Goal: Transaction & Acquisition: Register for event/course

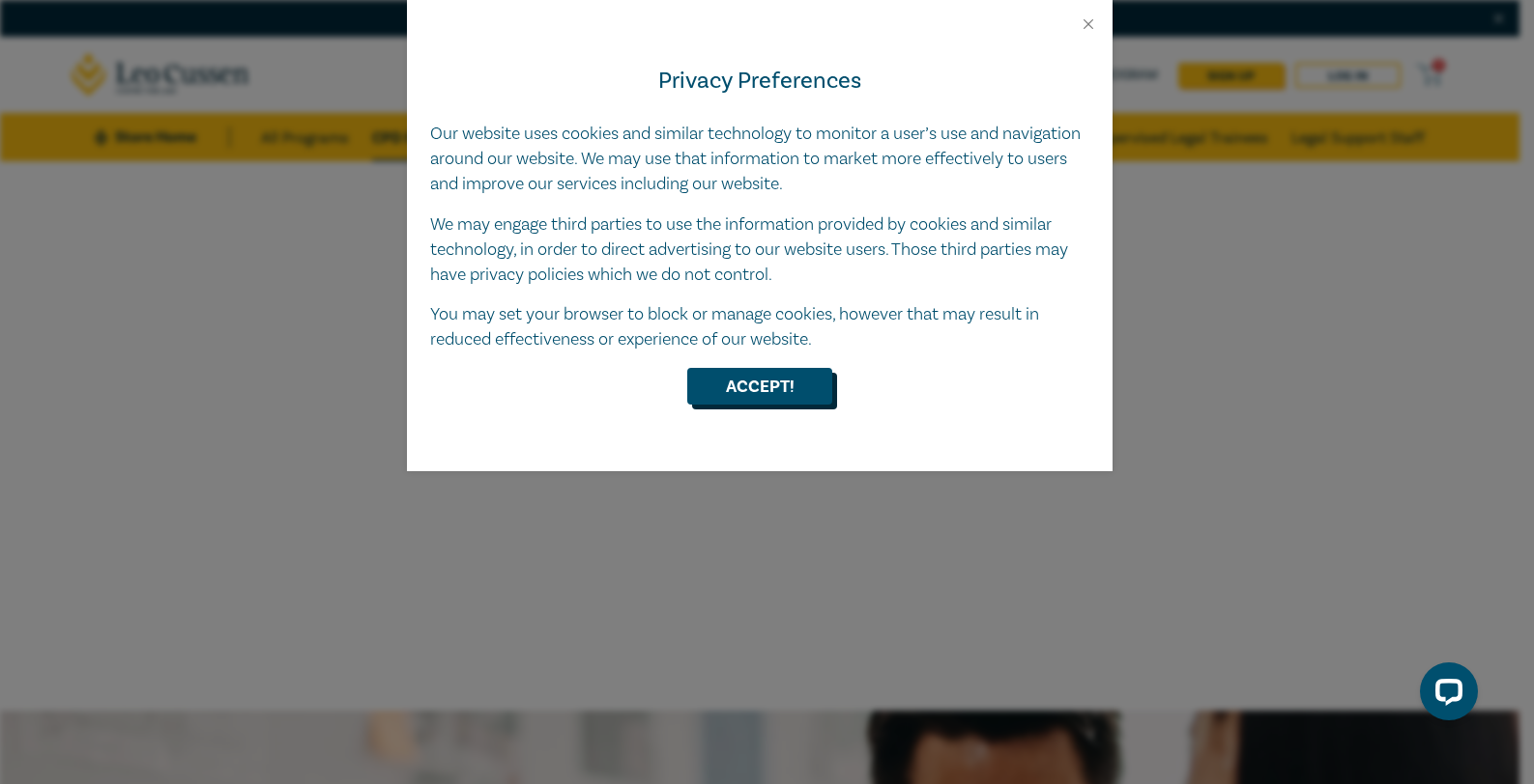
click at [771, 390] on button "Accept!" at bounding box center [760, 386] width 145 height 37
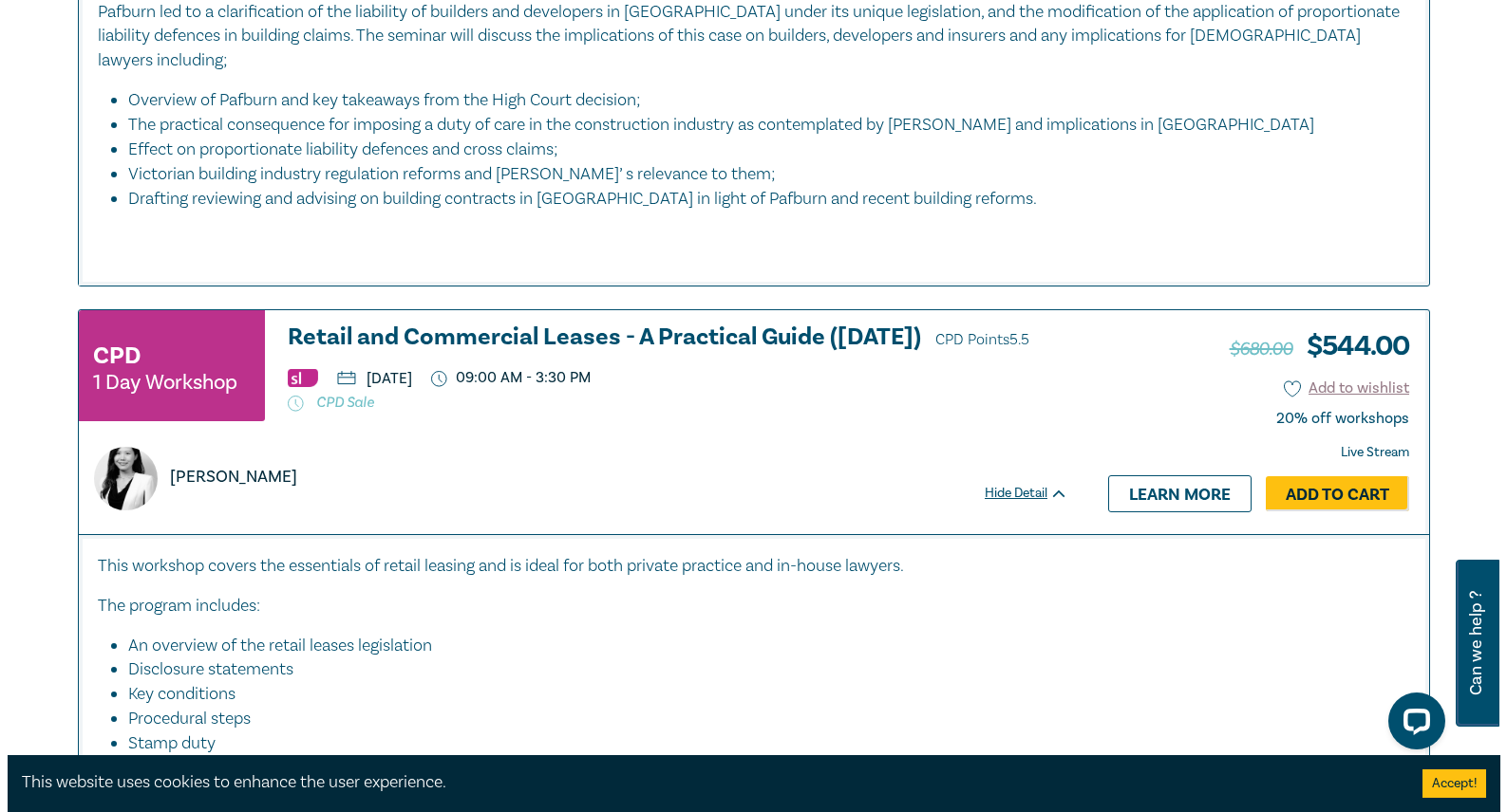
scroll to position [3226, 0]
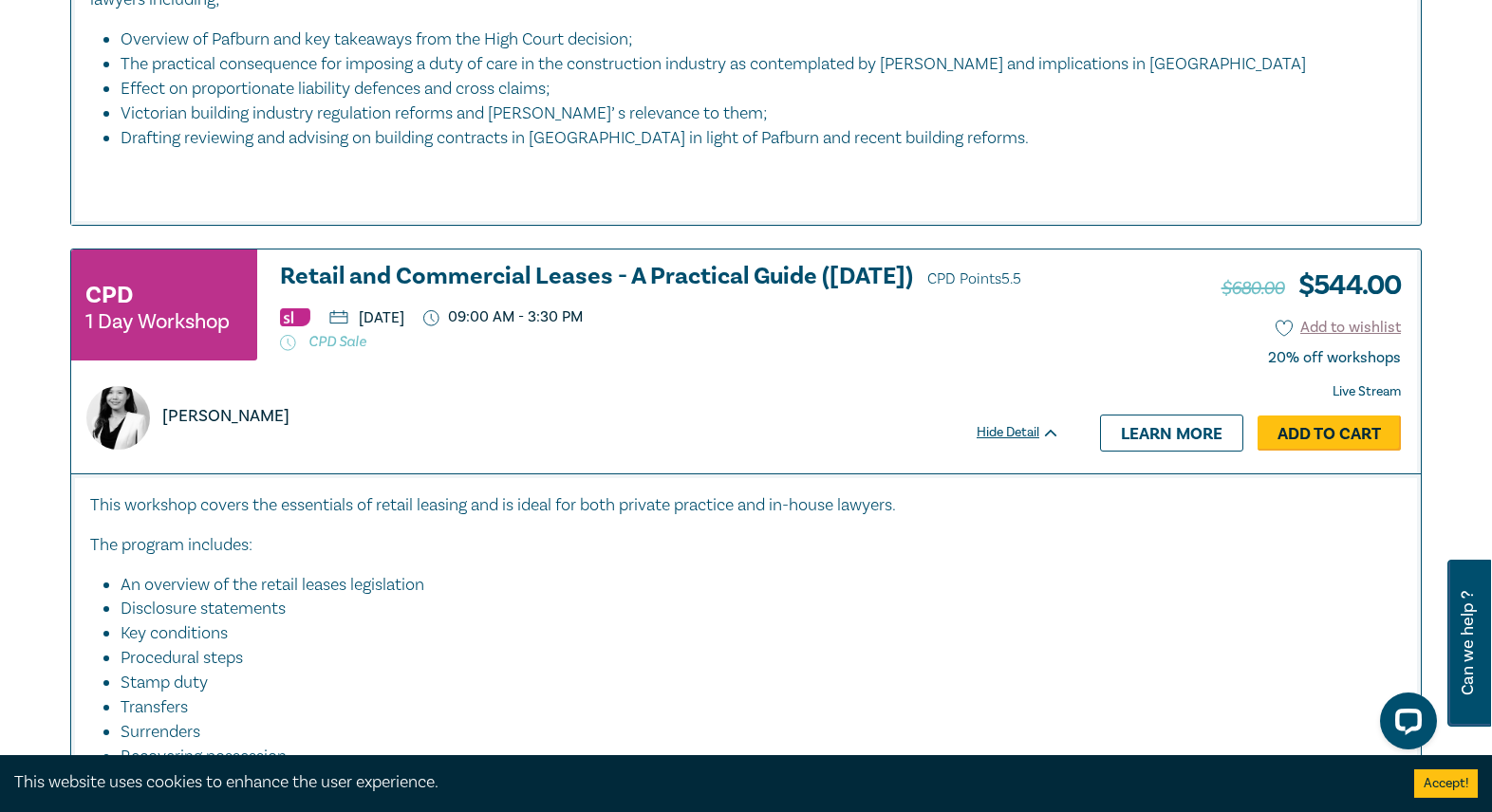
click at [1327, 424] on link "Add to Cart" at bounding box center [1328, 434] width 144 height 36
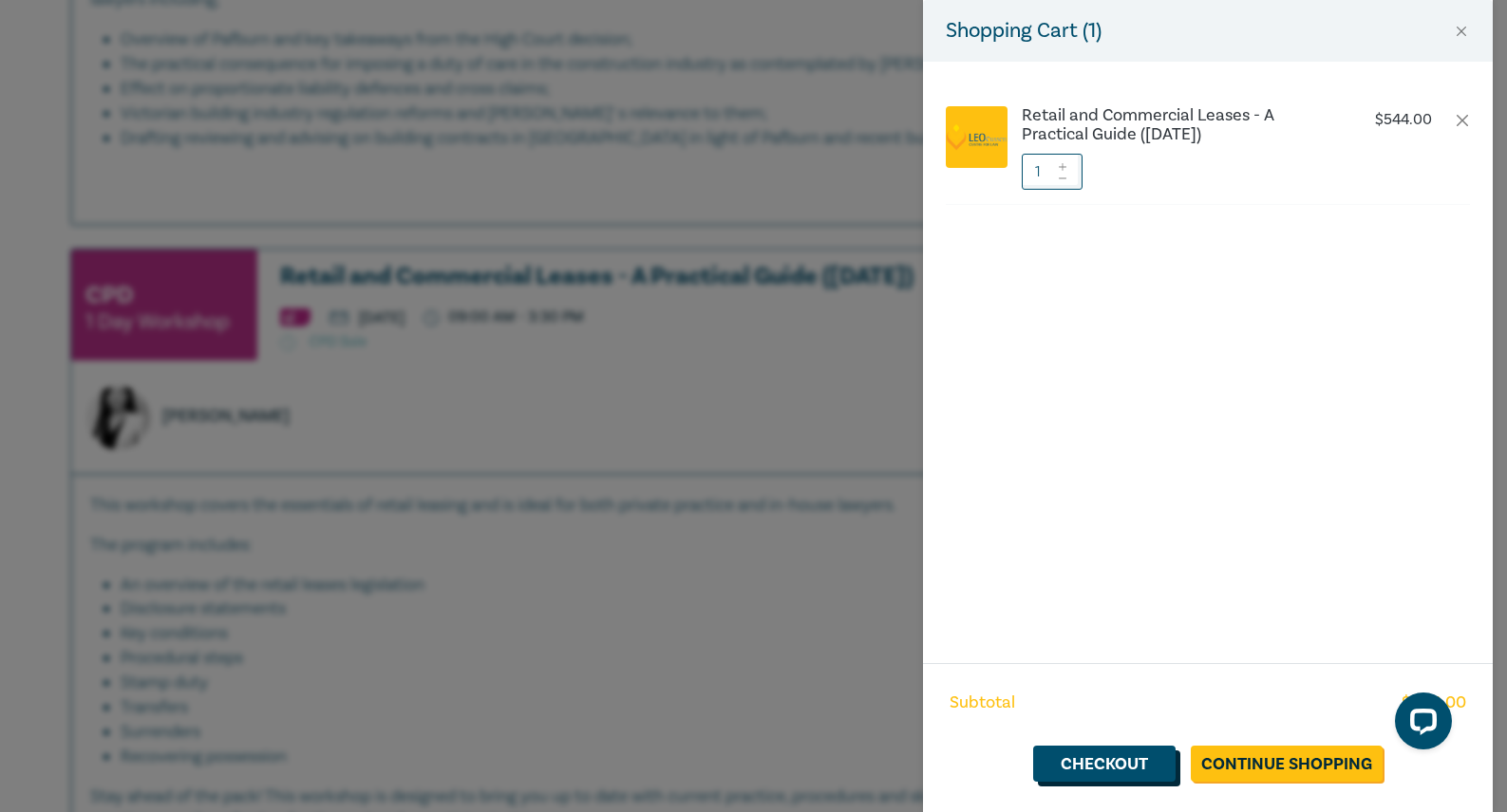
click at [1128, 758] on link "Checkout" at bounding box center [1105, 764] width 143 height 36
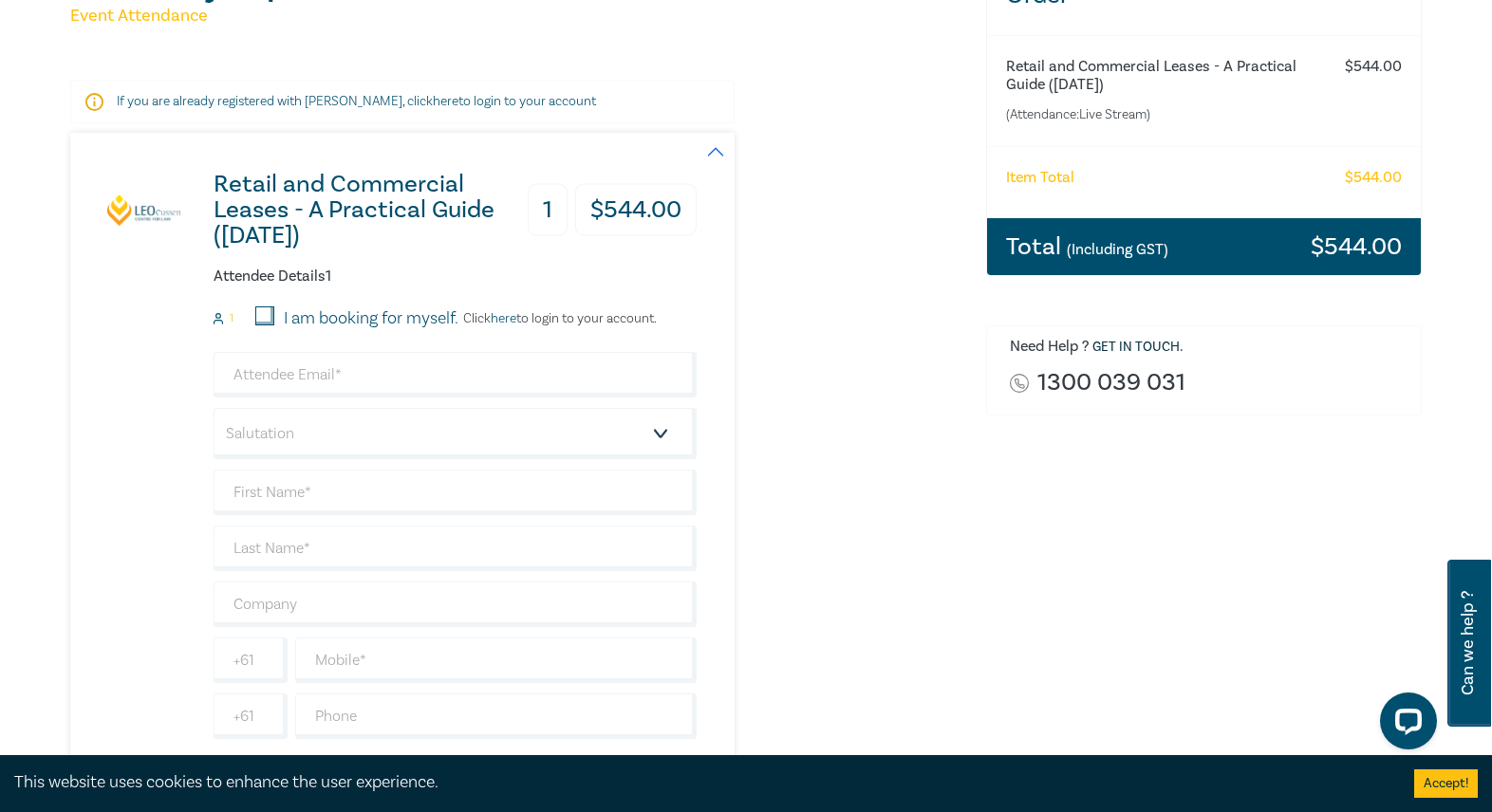
scroll to position [379, 0]
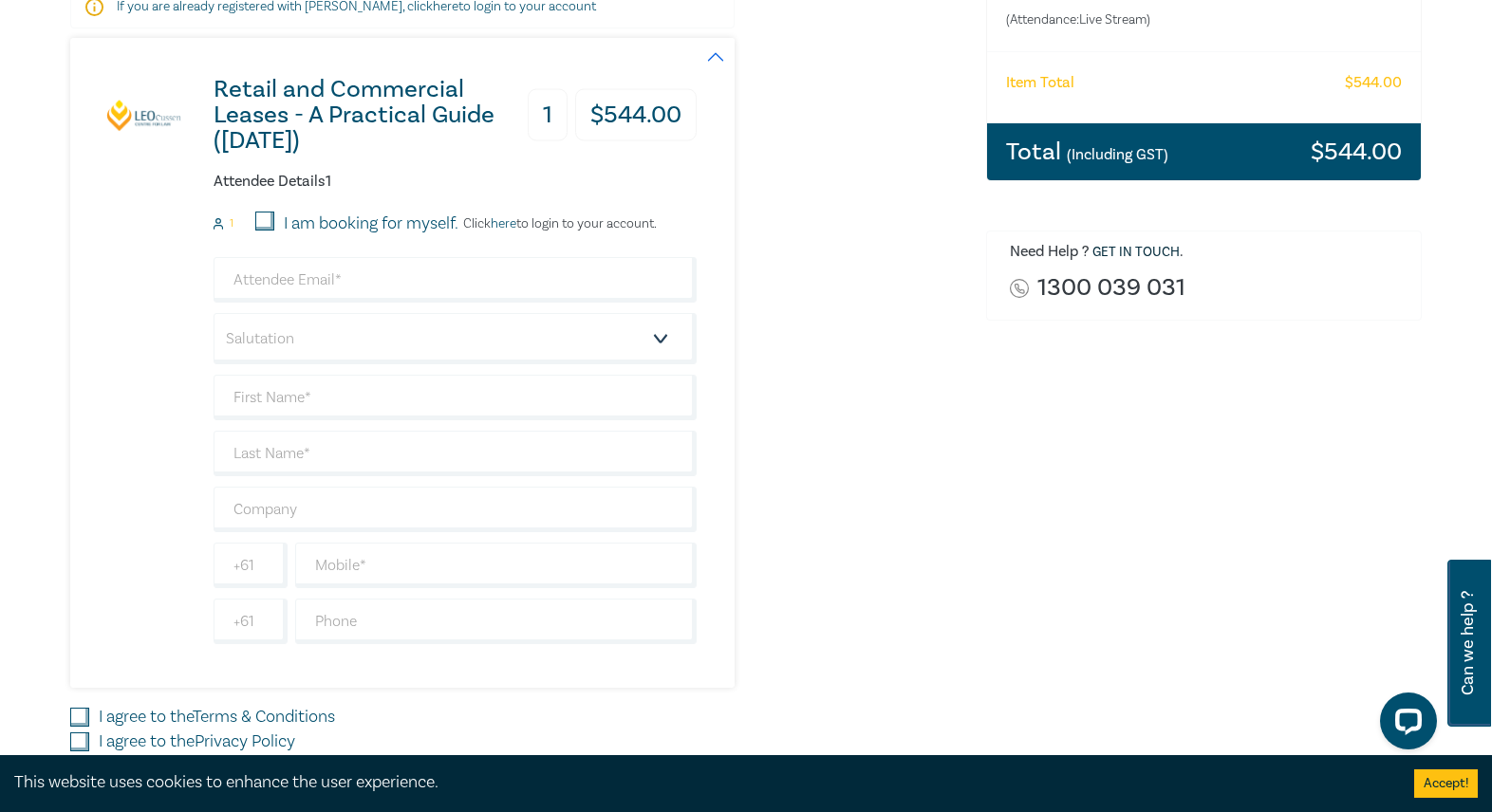
click at [258, 220] on input "I am booking for myself." at bounding box center [264, 222] width 19 height 19
checkbox input "true"
click at [272, 280] on input "email" at bounding box center [455, 280] width 483 height 46
click at [874, 366] on div "Retail and Commercial Leases - A Practical Guide ([DATE]) 1 $ 544.00 Attendee D…" at bounding box center [516, 363] width 893 height 650
click at [562, 355] on select "Salutation Mr. Mrs. Ms. Miss Dr. Prof. Other" at bounding box center [455, 338] width 483 height 51
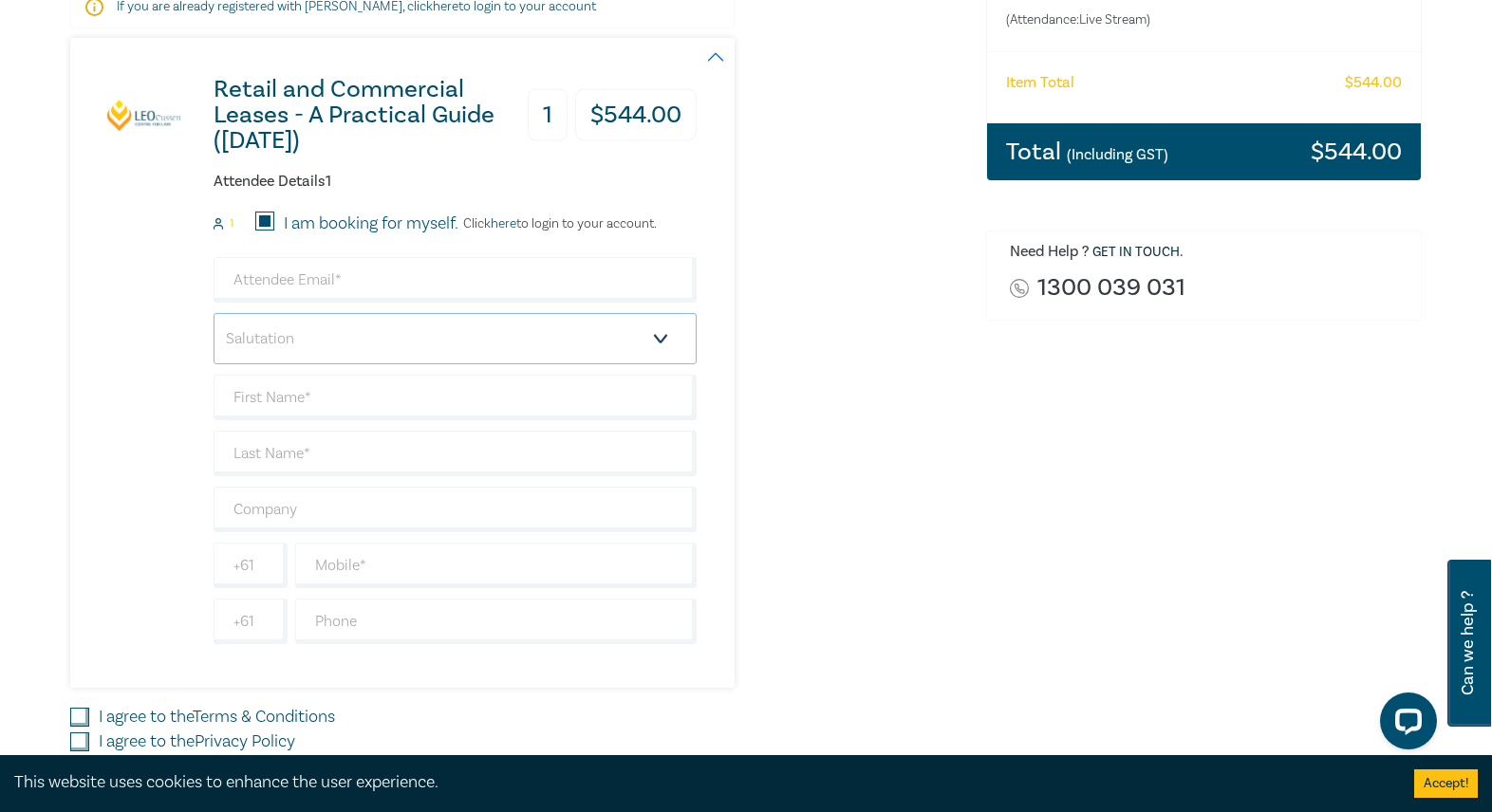
select select "Ms."
click at [214, 313] on select "Salutation Mr. Mrs. Ms. Miss Dr. Prof. Other" at bounding box center [455, 338] width 483 height 51
click at [298, 280] on input "email" at bounding box center [455, 280] width 483 height 46
click at [277, 283] on input "email" at bounding box center [455, 280] width 483 height 46
paste input "[EMAIL_ADDRESS][DOMAIN_NAME]"
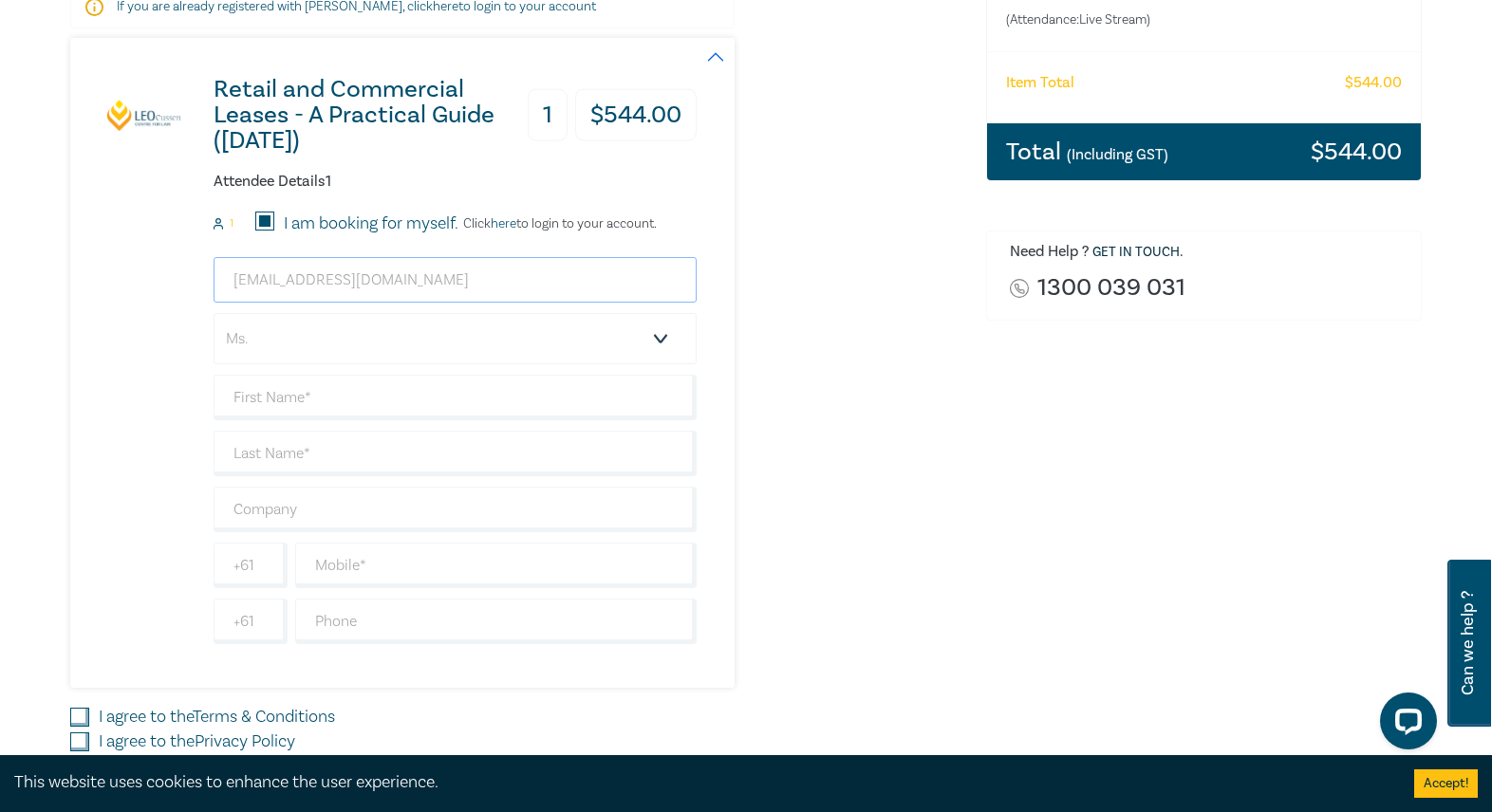
type input "[EMAIL_ADDRESS][DOMAIN_NAME]"
click at [298, 345] on select "Salutation Mr. Mrs. Ms. Miss Dr. Prof. Other" at bounding box center [455, 338] width 483 height 51
click at [853, 398] on div "Retail and Commercial Leases - A Practical Guide ([DATE]) 1 $ 544.00 Attendee D…" at bounding box center [516, 363] width 893 height 650
click at [474, 399] on input "text" at bounding box center [455, 397] width 483 height 46
type input "Ash"
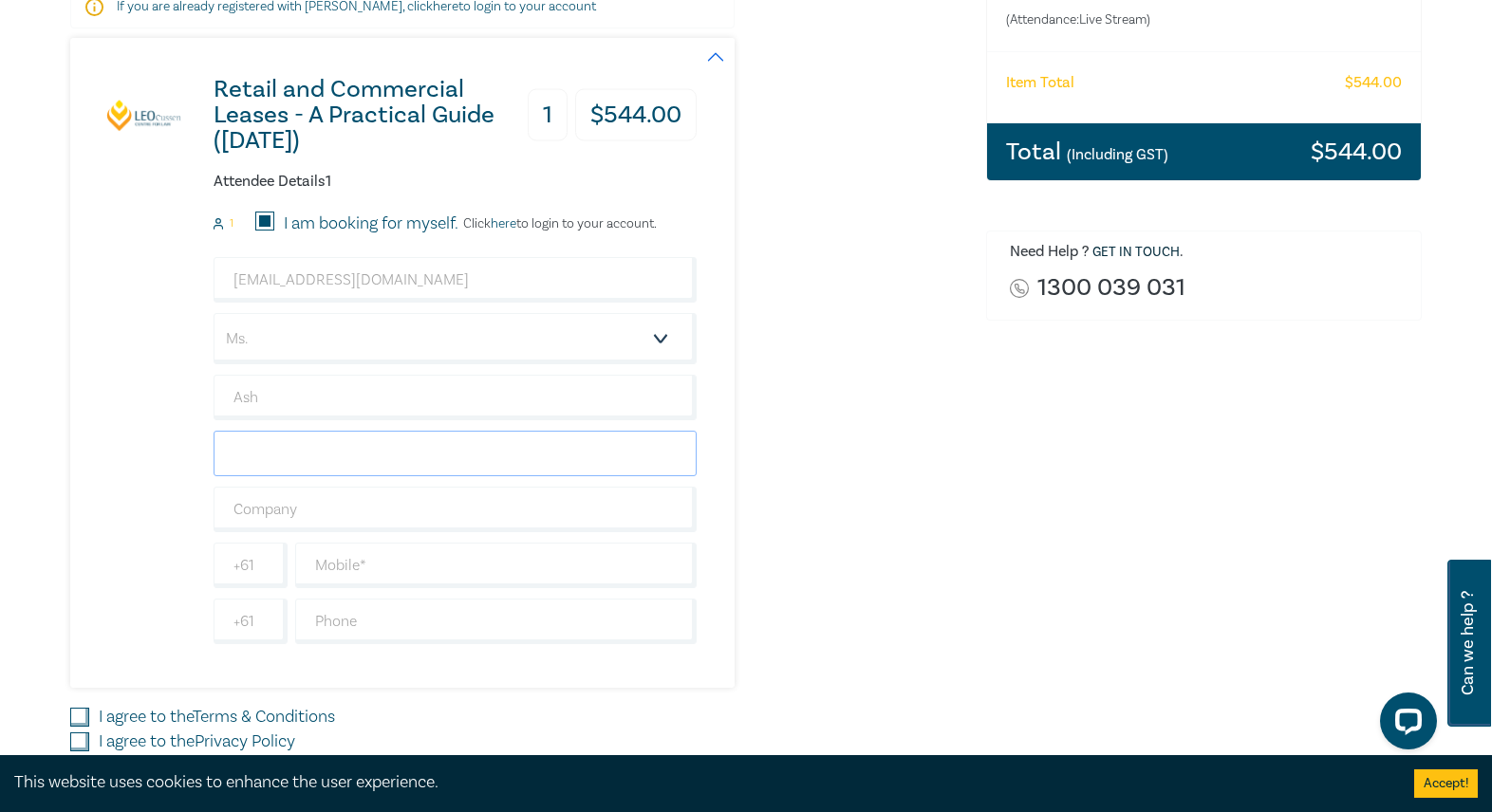
click at [374, 452] on input "text" at bounding box center [455, 454] width 483 height 46
type input "Cenberci"
click at [297, 518] on input "text" at bounding box center [455, 510] width 483 height 46
type input "Appian Lawyers"
click at [368, 581] on input "text" at bounding box center [495, 566] width 401 height 46
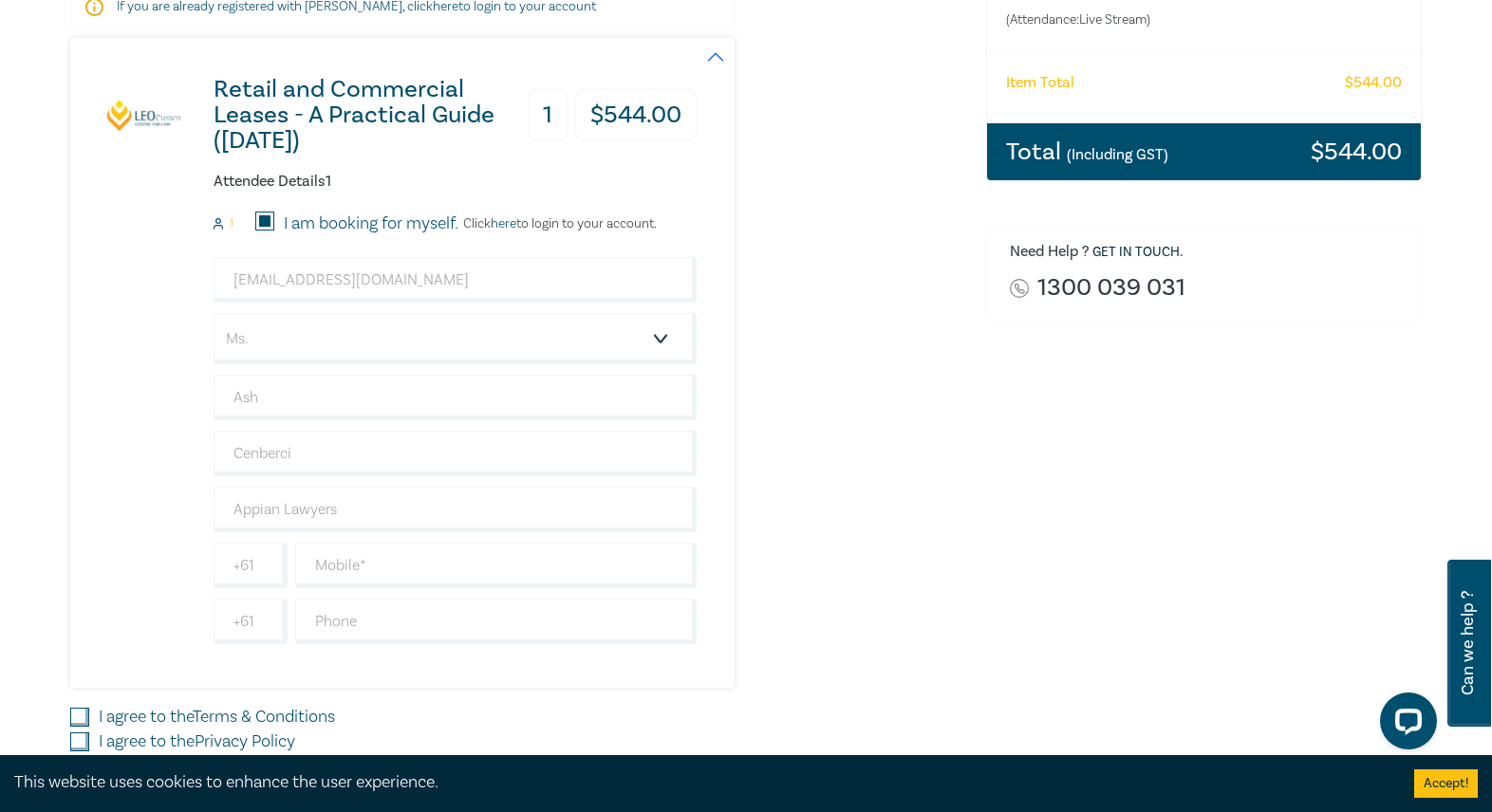
click at [95, 529] on div "Retail and Commercial Leases - A Practical Guide ([DATE]) 1 $ 544.00 Attendee D…" at bounding box center [383, 363] width 627 height 650
click at [329, 570] on input "text" at bounding box center [495, 566] width 401 height 46
paste input "0403 615 796"
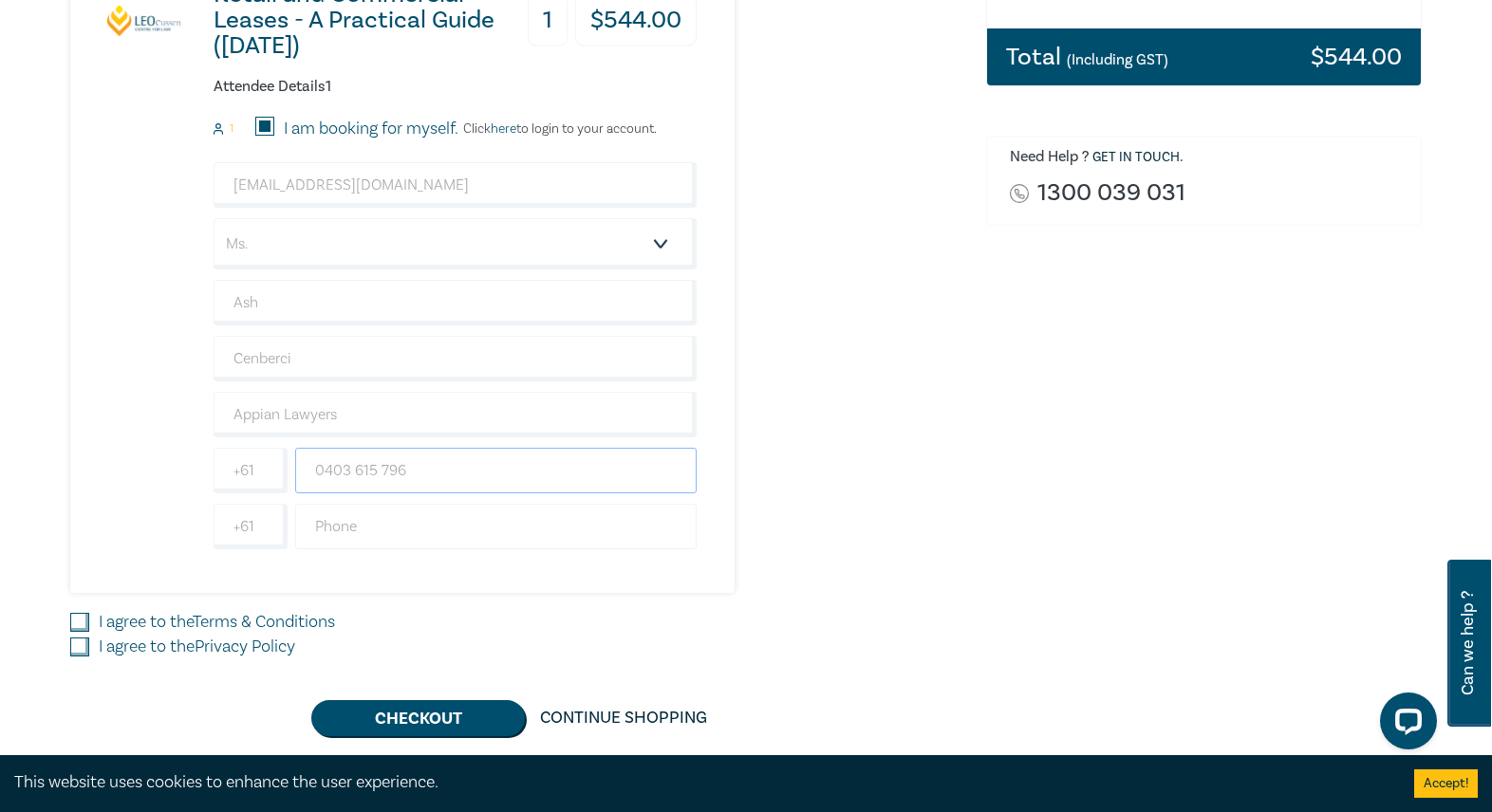
type input "0403 615 796"
click at [336, 521] on input "text" at bounding box center [495, 527] width 401 height 46
click at [983, 481] on div "Order Retail and Commercial Leases - A Practical Guide ([DATE]) (Attendance: Li…" at bounding box center [1204, 251] width 458 height 971
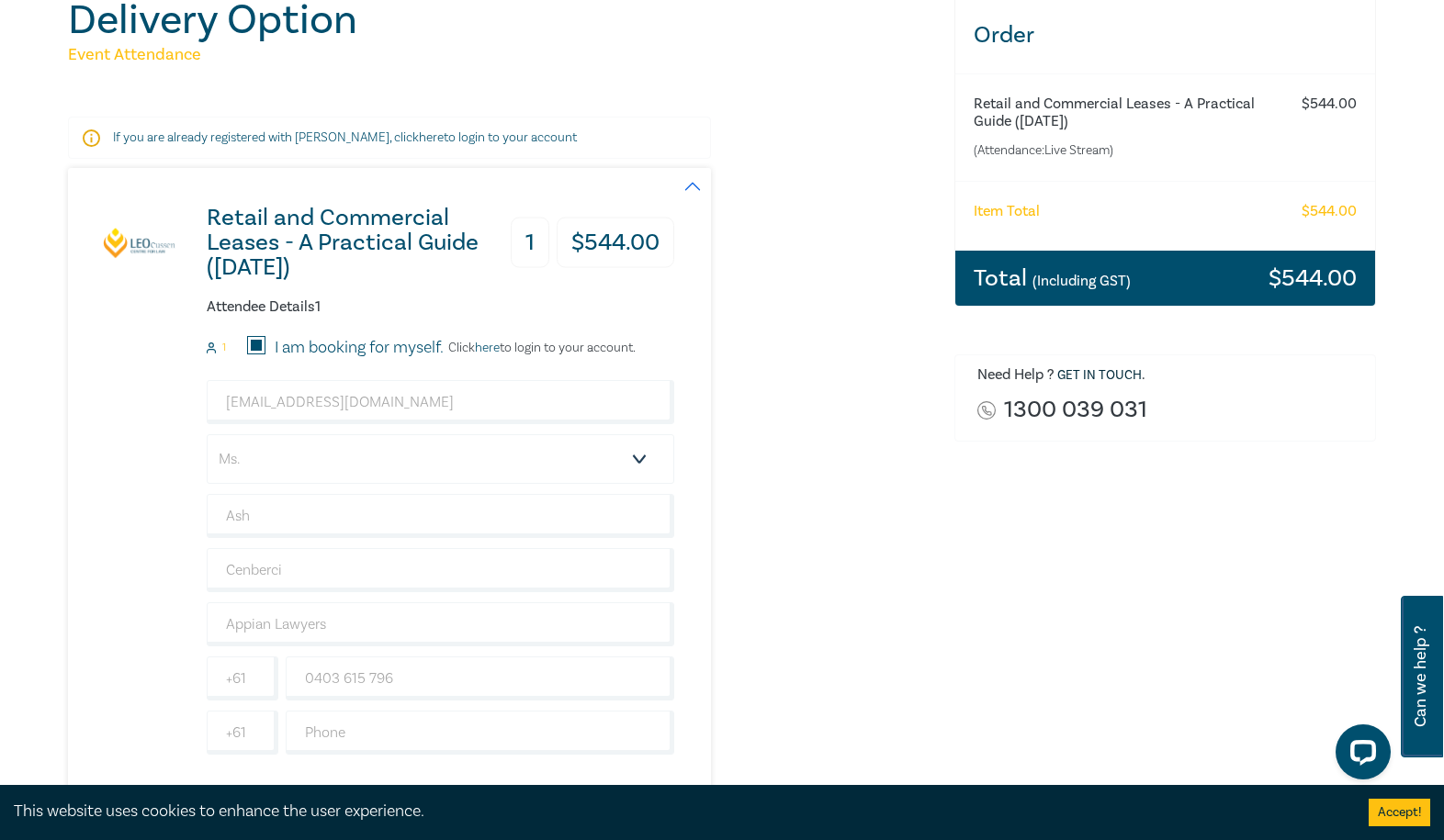
scroll to position [275, 0]
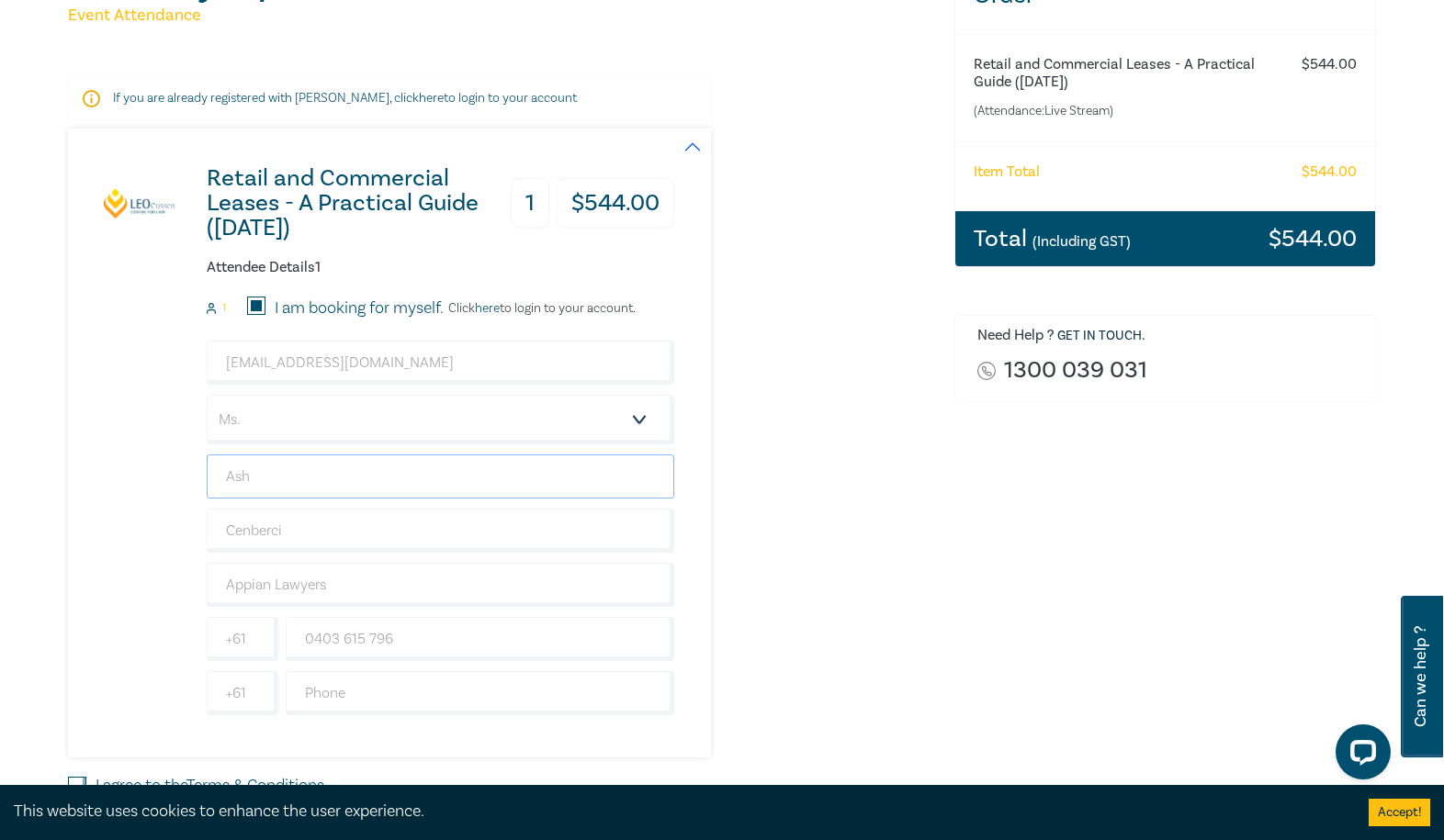
click at [273, 477] on input "Ash" at bounding box center [441, 477] width 468 height 44
click at [281, 478] on input "Ash" at bounding box center [441, 477] width 468 height 44
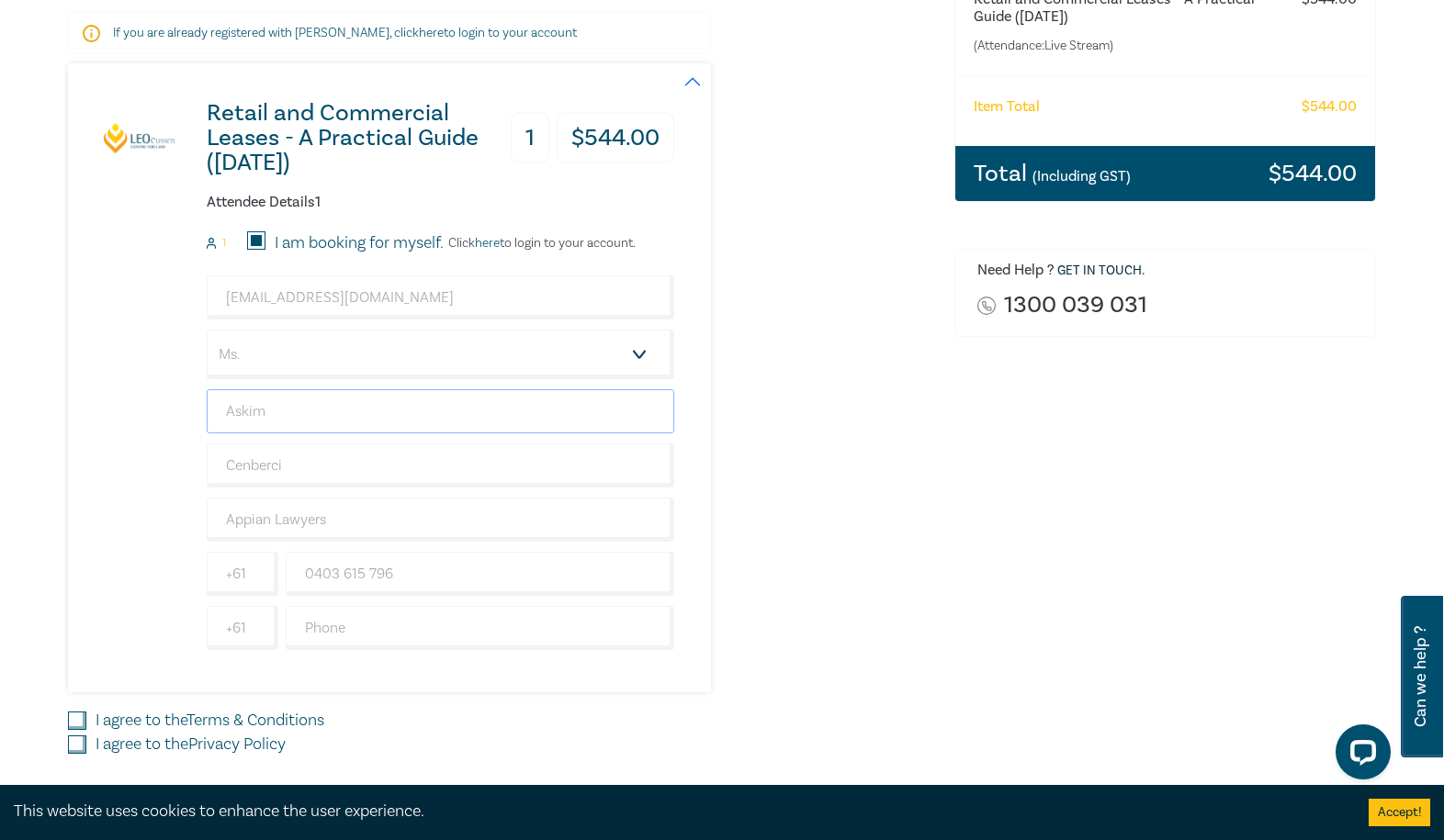
scroll to position [551, 0]
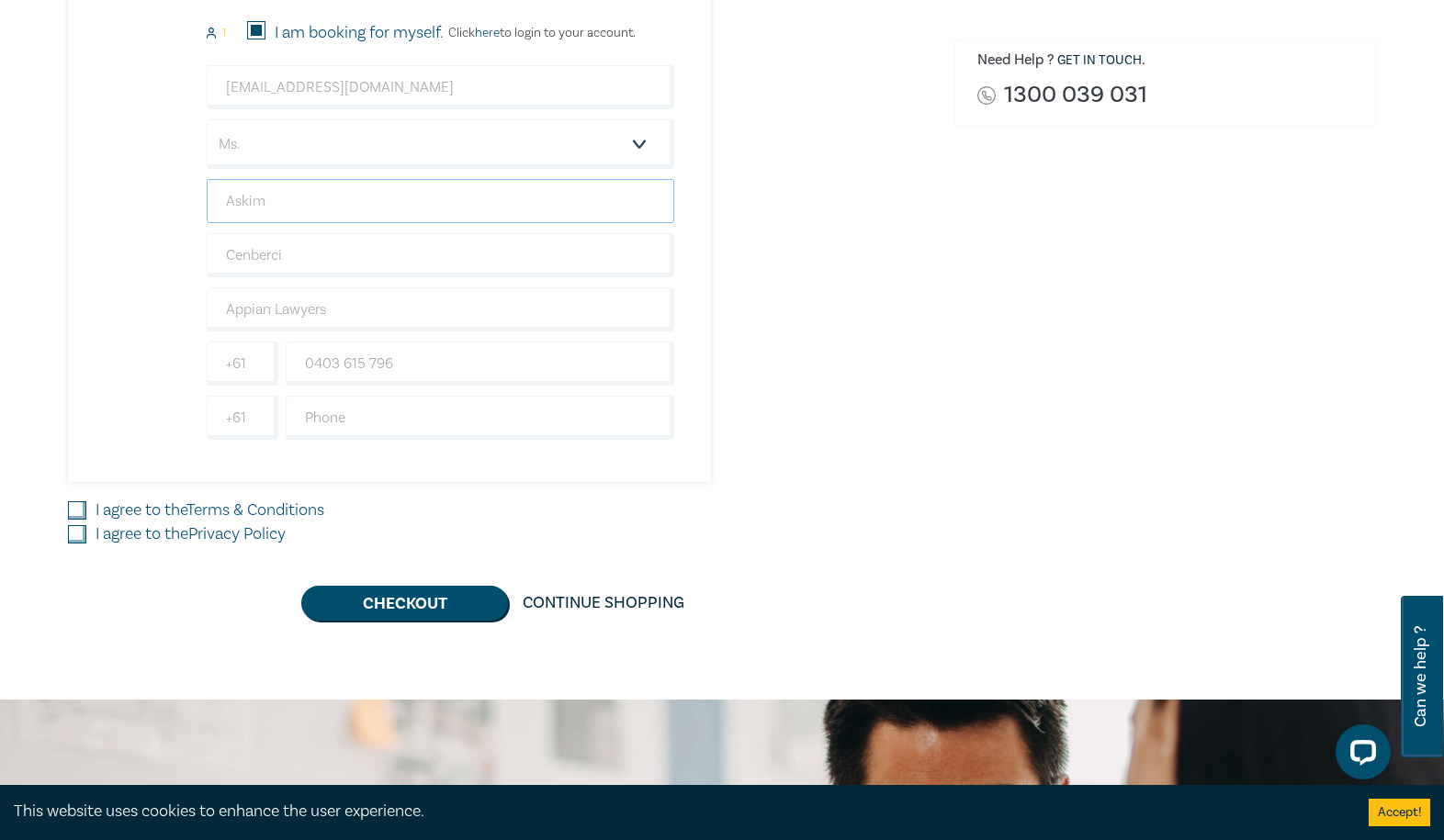
type input "Askim"
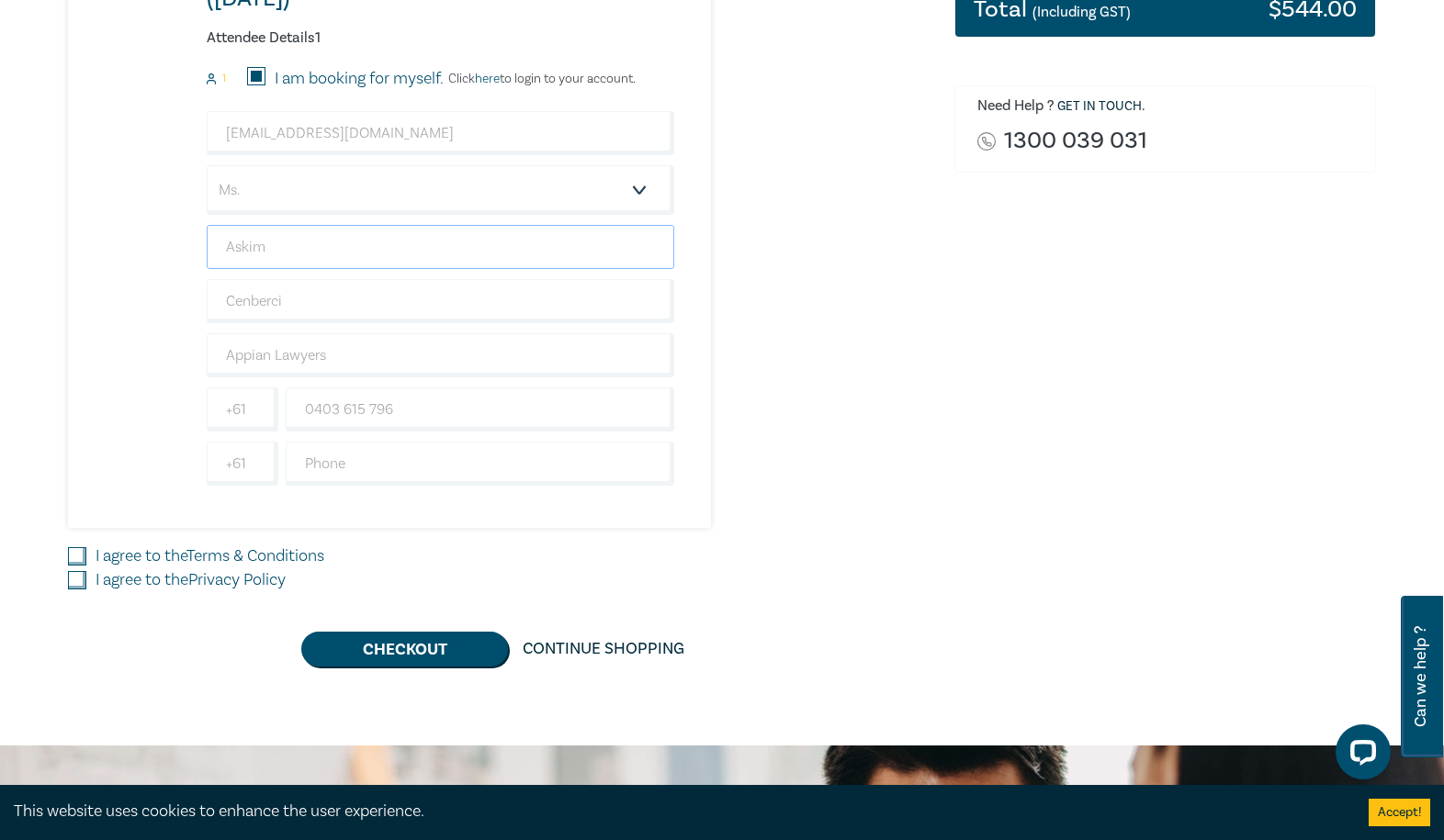
scroll to position [459, 0]
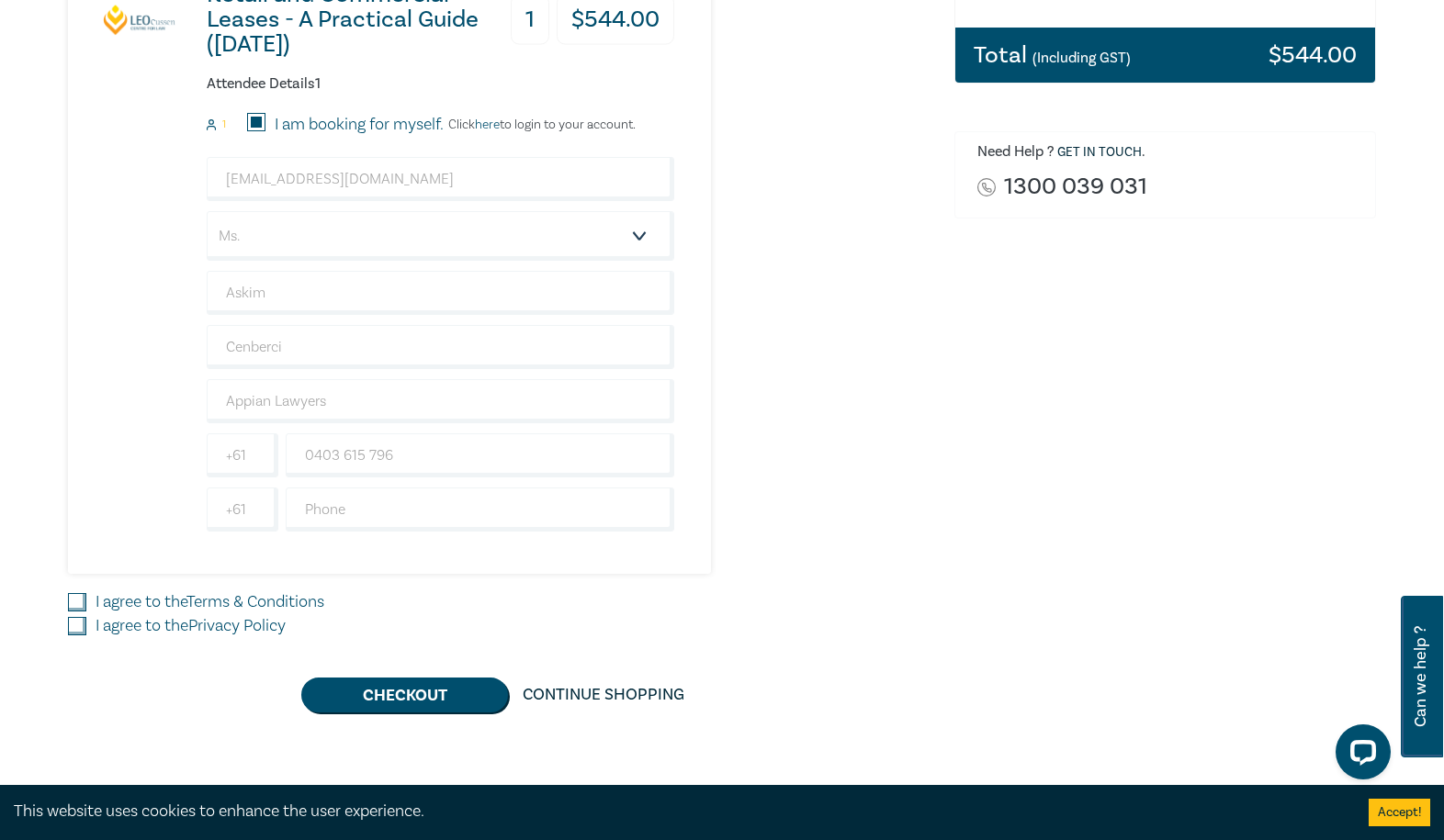
click at [891, 564] on div "Retail and Commercial Leases - A Practical Guide ([DATE]) 1 $ 544.00 Attendee D…" at bounding box center [500, 259] width 864 height 629
drag, startPoint x: 78, startPoint y: 597, endPoint x: 75, endPoint y: 636, distance: 39.1
click at [78, 597] on input "I agree to the Terms & Conditions" at bounding box center [77, 603] width 18 height 18
checkbox input "true"
drag, startPoint x: 76, startPoint y: 621, endPoint x: 93, endPoint y: 627, distance: 18.0
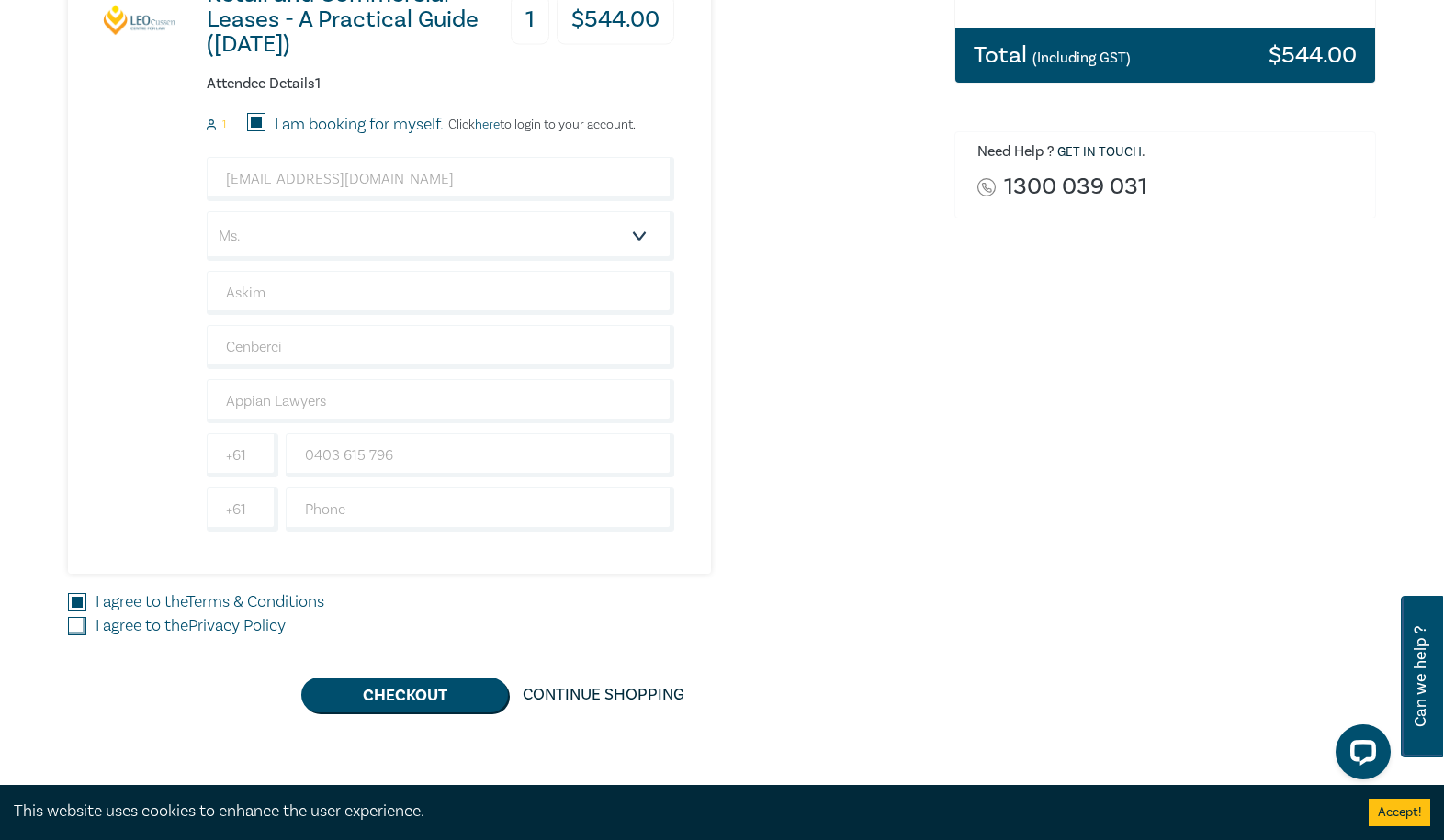
click at [77, 621] on input "I agree to the Privacy Policy" at bounding box center [77, 627] width 18 height 18
checkbox input "true"
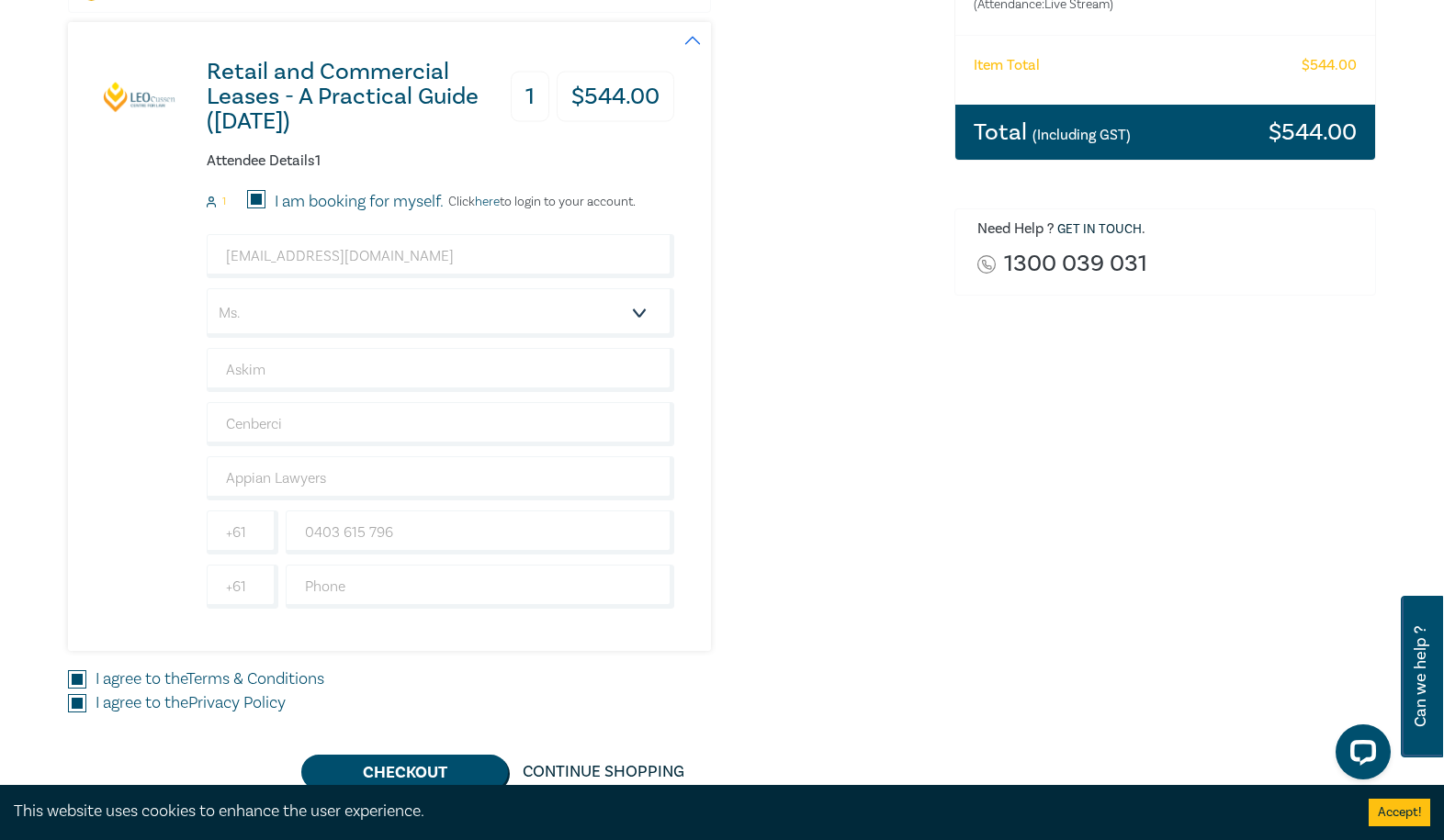
scroll to position [551, 0]
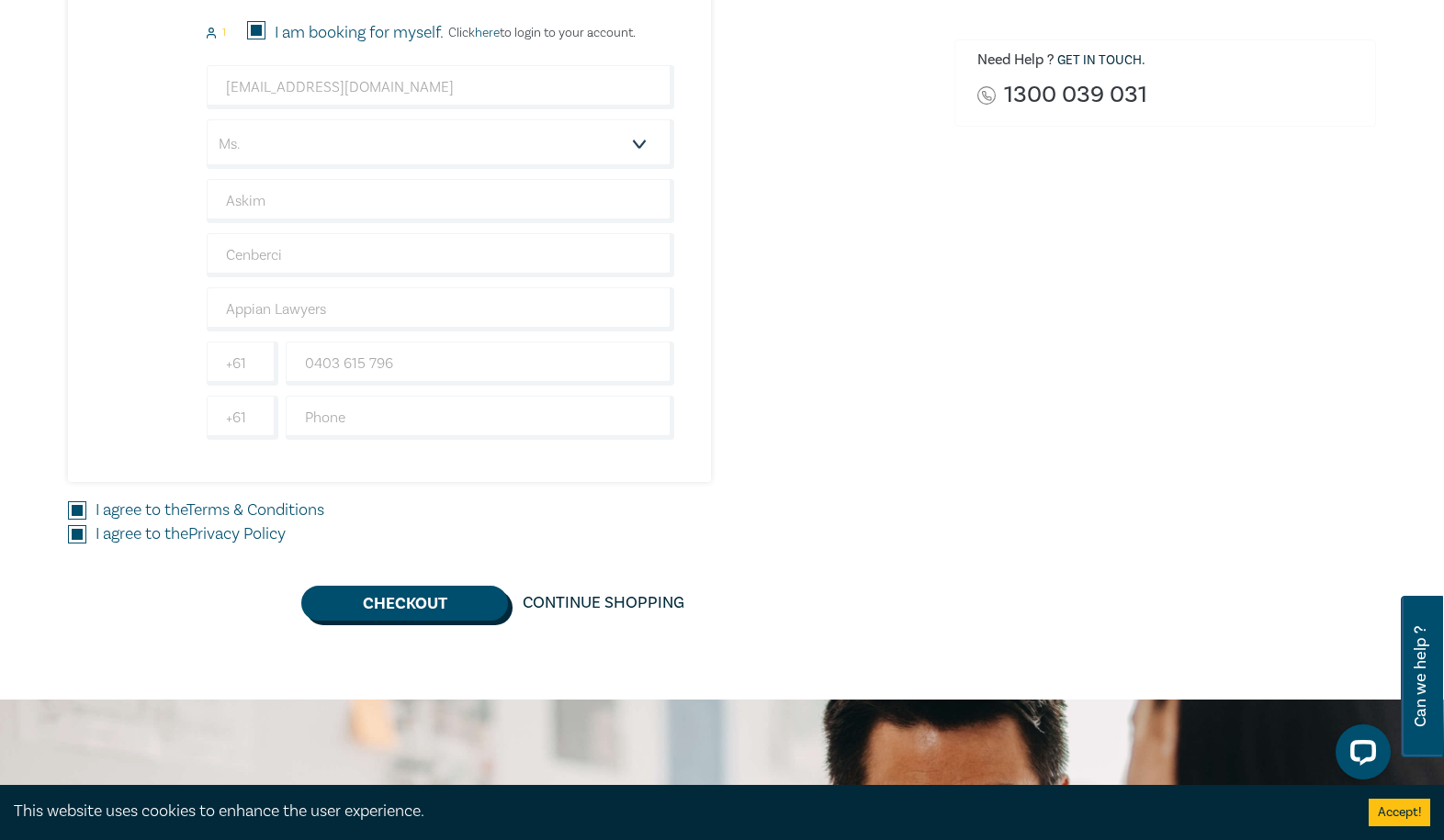
click at [409, 604] on button "Checkout" at bounding box center [404, 604] width 207 height 35
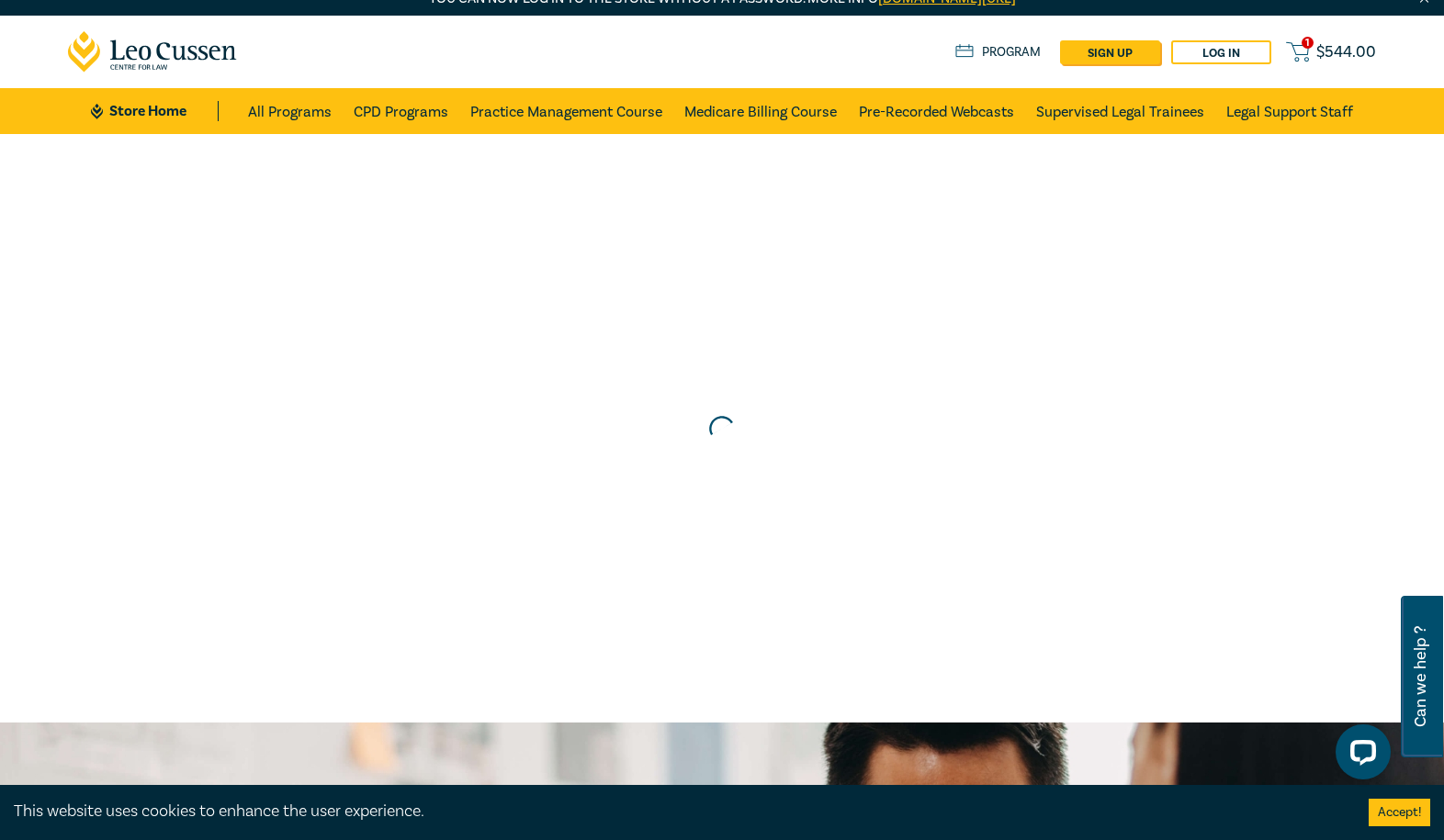
scroll to position [0, 0]
